Goal: Check status: Check status

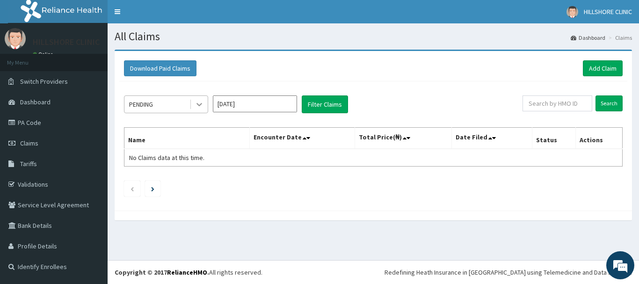
click at [207, 103] on div at bounding box center [199, 104] width 17 height 17
click at [197, 109] on icon at bounding box center [199, 104] width 9 height 9
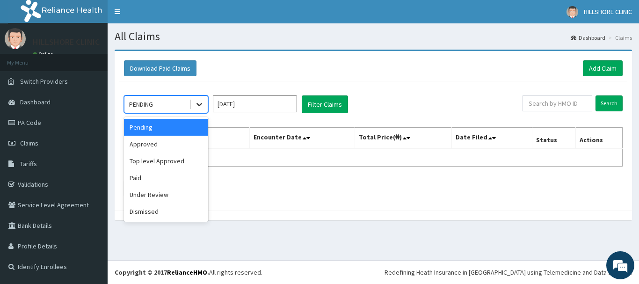
click at [197, 108] on icon at bounding box center [199, 104] width 9 height 9
click at [173, 104] on div "PENDING" at bounding box center [156, 104] width 65 height 15
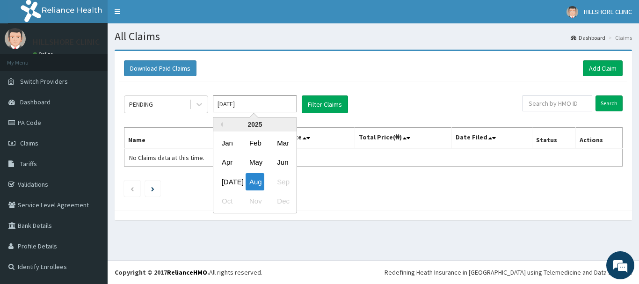
click at [255, 107] on input "[DATE]" at bounding box center [255, 103] width 84 height 17
click at [288, 165] on div "Jun" at bounding box center [282, 162] width 19 height 17
type input "[DATE]"
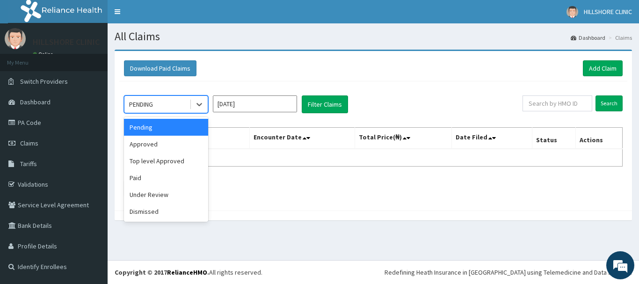
click at [176, 105] on div "PENDING" at bounding box center [156, 104] width 65 height 15
click at [153, 147] on div "Approved" at bounding box center [166, 144] width 84 height 17
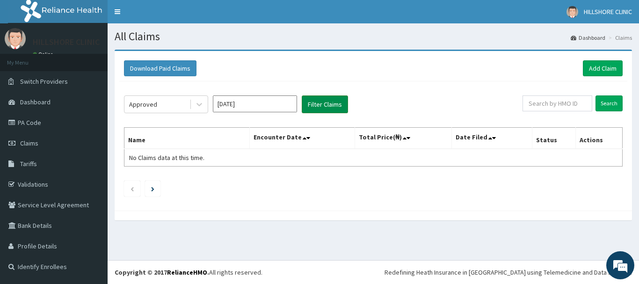
click at [318, 100] on button "Filter Claims" at bounding box center [325, 104] width 46 height 18
click at [149, 190] on li at bounding box center [152, 189] width 15 height 16
click at [132, 190] on icon "Previous page" at bounding box center [132, 189] width 4 height 6
